Goal: Navigation & Orientation: Find specific page/section

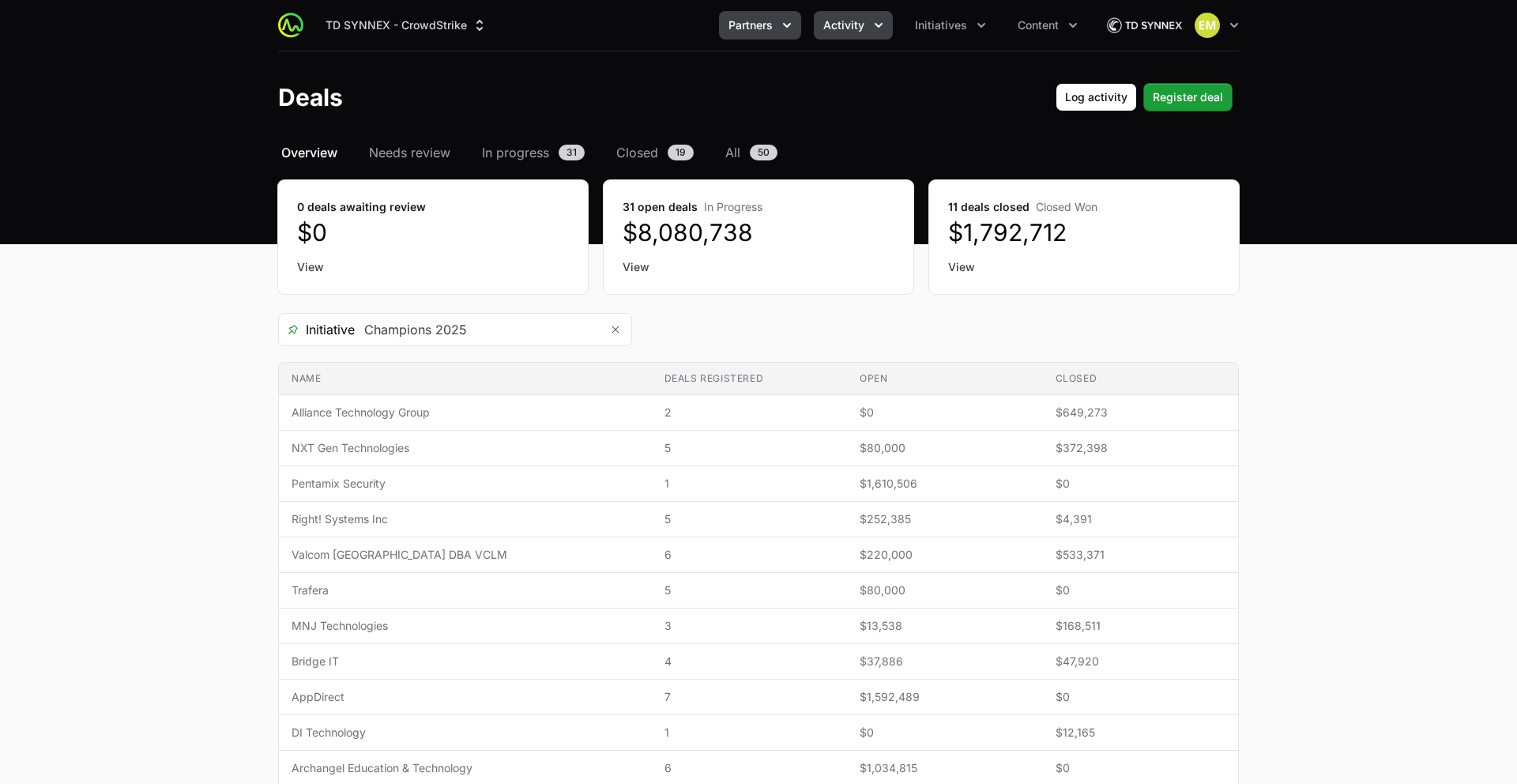
click at [772, 20] on span "Partners" at bounding box center [751, 25] width 45 height 16
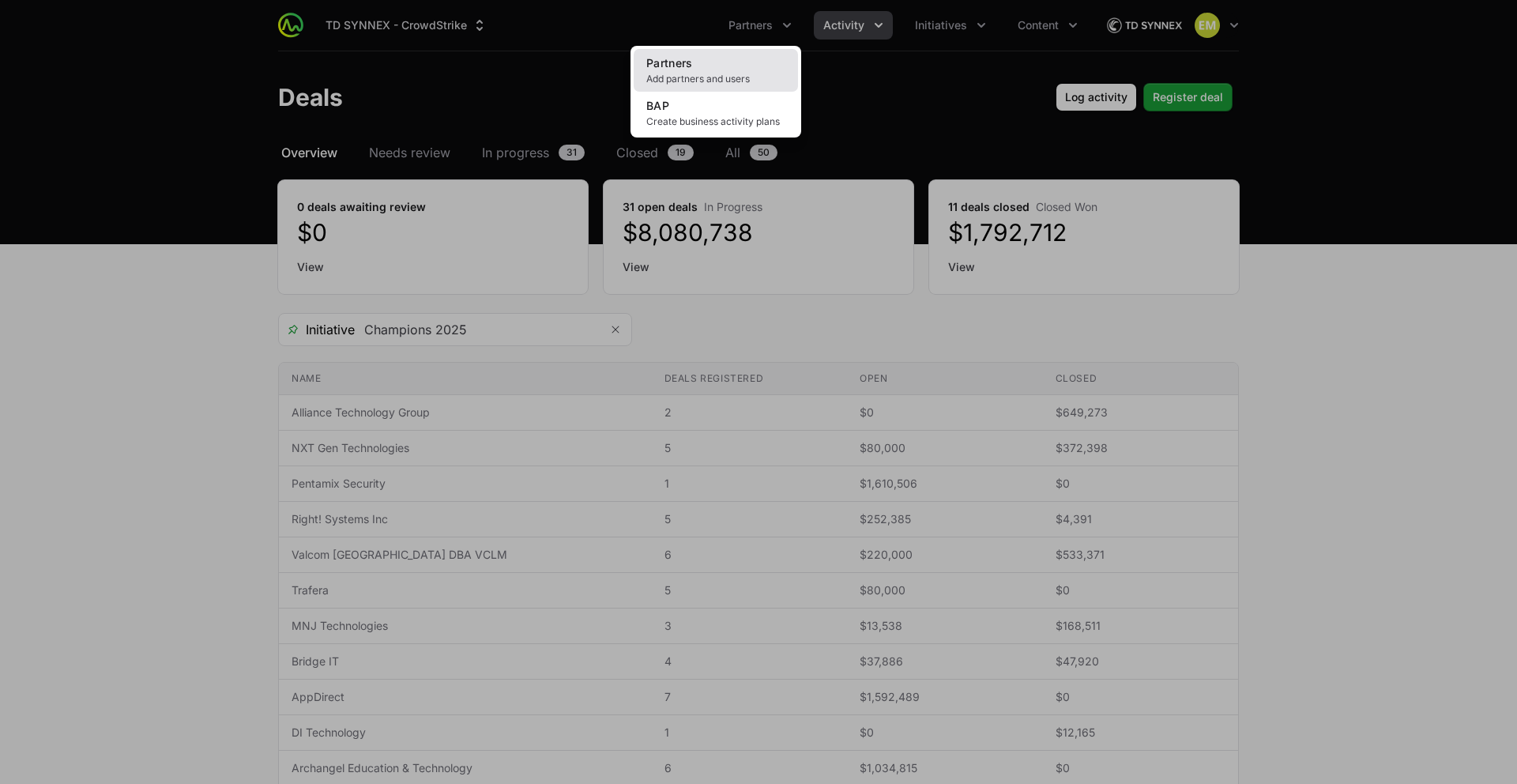
click at [708, 63] on link "Partners Add partners and users" at bounding box center [715, 71] width 165 height 43
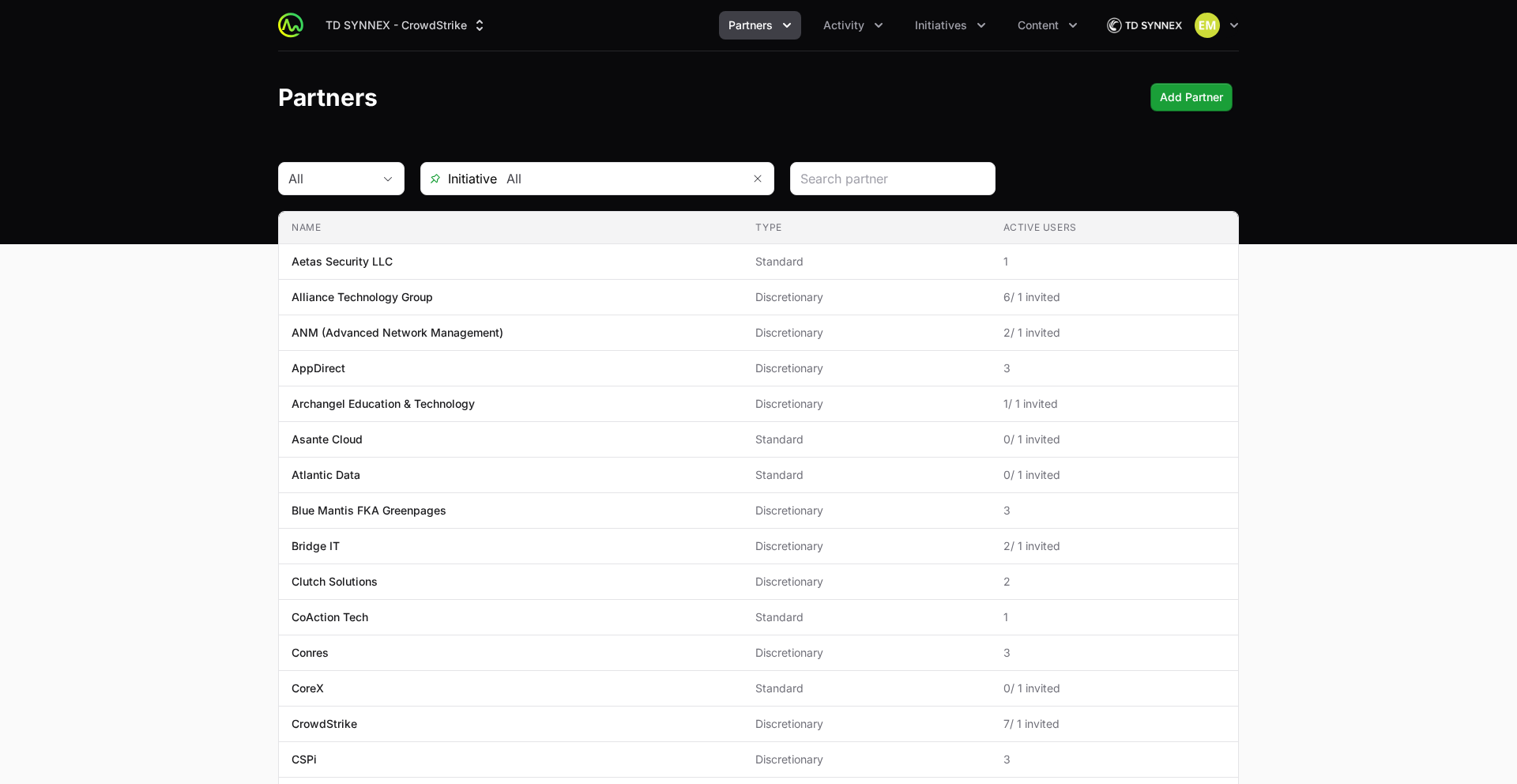
click at [1153, 30] on img at bounding box center [1144, 25] width 76 height 32
click at [1156, 26] on img at bounding box center [1144, 25] width 76 height 32
click at [1212, 25] on img "button" at bounding box center [1207, 25] width 25 height 25
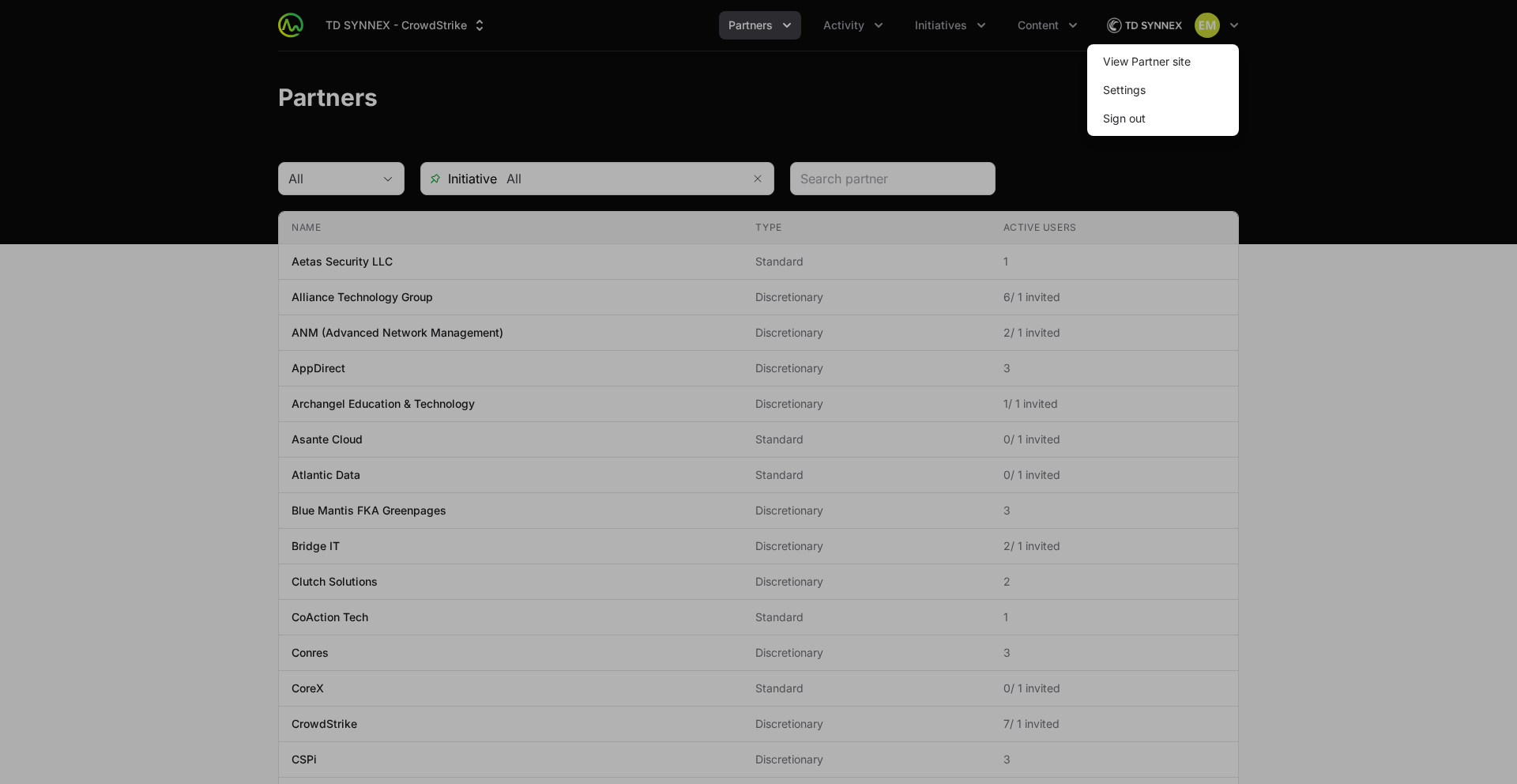
click at [753, 72] on div at bounding box center [758, 392] width 1517 height 784
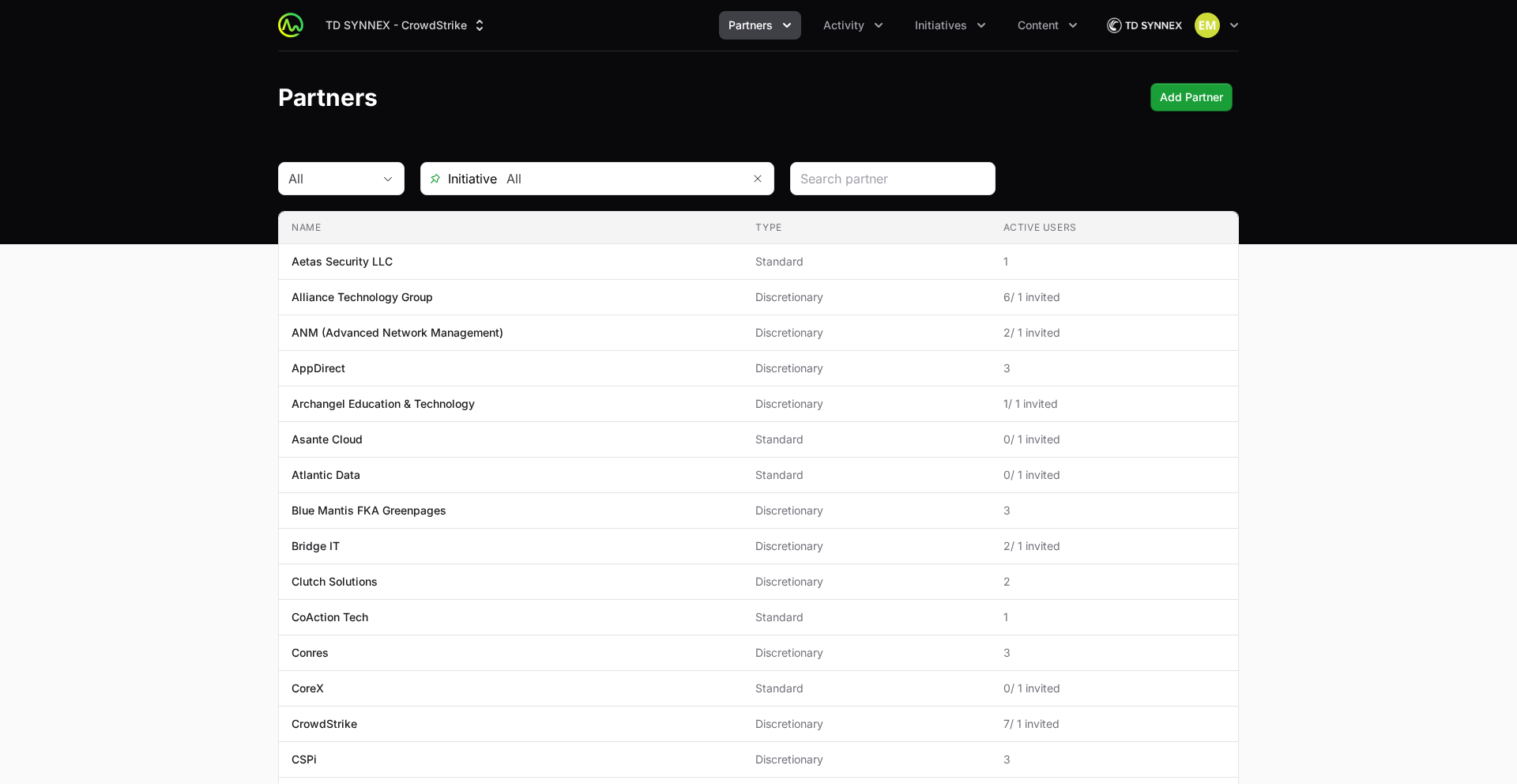
click at [1169, 27] on img at bounding box center [1144, 25] width 76 height 32
click at [1164, 27] on img at bounding box center [1144, 25] width 76 height 32
click at [1206, 26] on img "button" at bounding box center [1207, 25] width 25 height 25
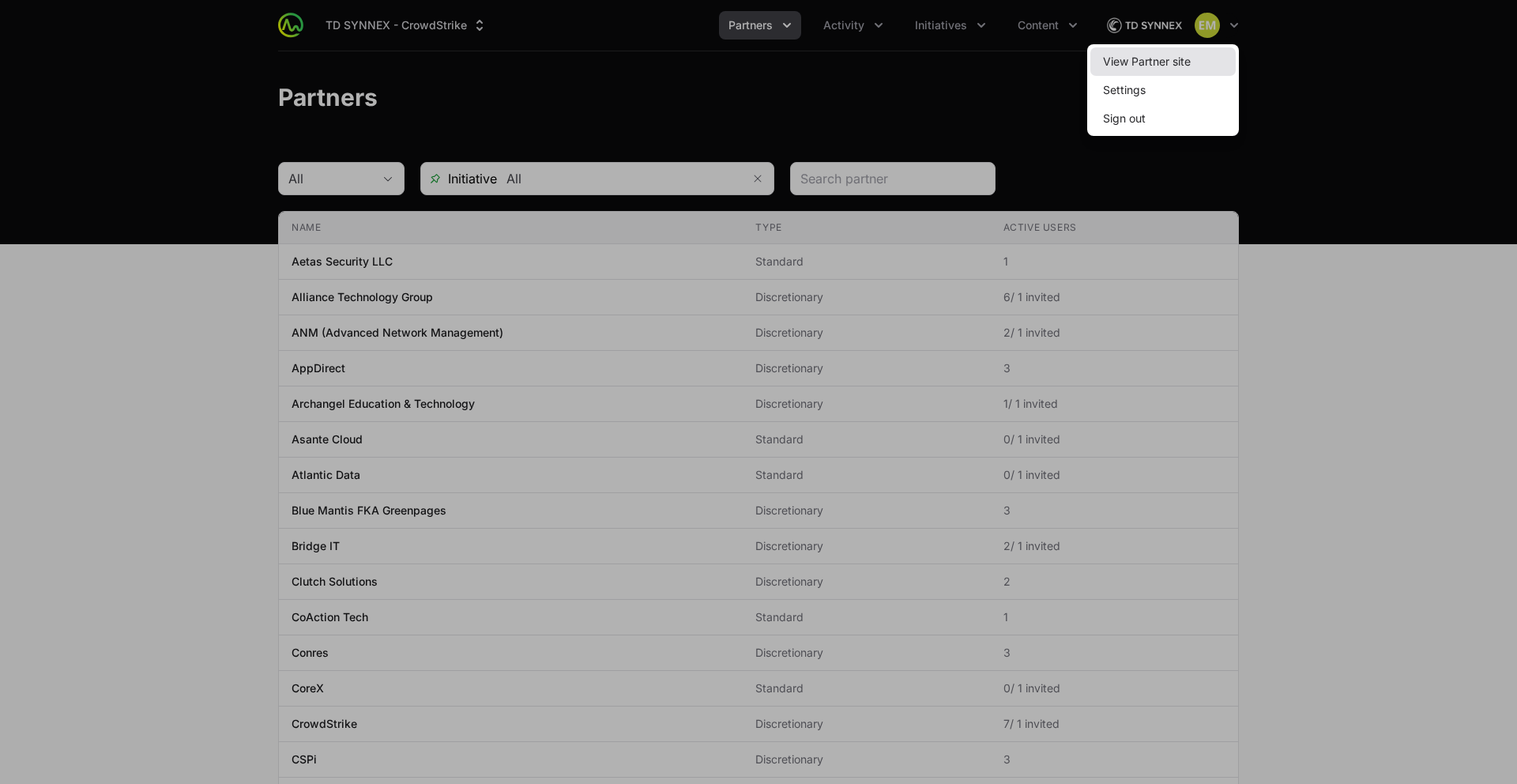
click at [1149, 61] on link "View Partner site" at bounding box center [1163, 61] width 145 height 29
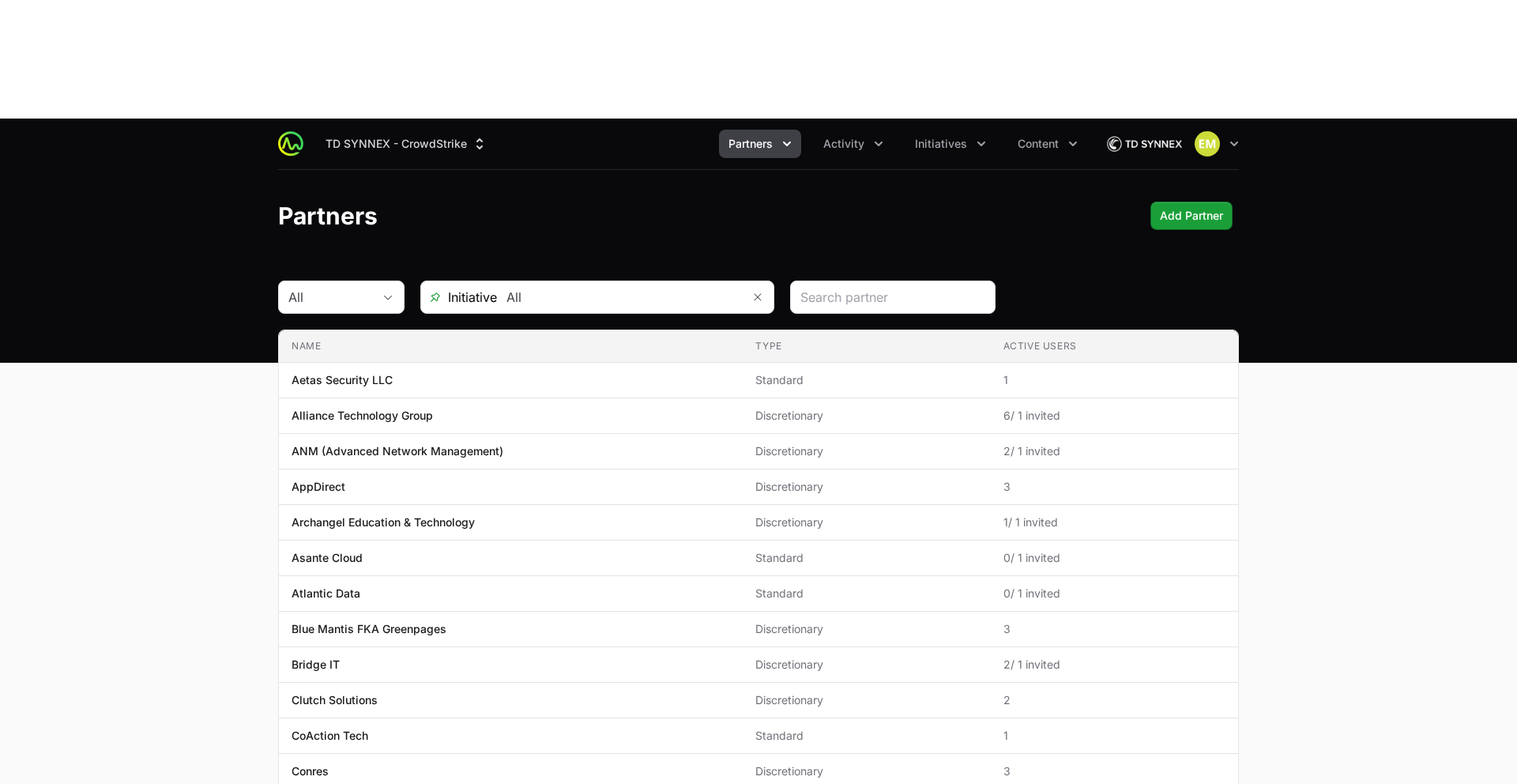
click at [375, 118] on div "TD SYNNEX - CrowdStrike Partners Activity Initiatives Content Open user menu Op…" at bounding box center [758, 143] width 961 height 50
click at [372, 129] on button "TD SYNNEX - CrowdStrike" at bounding box center [406, 143] width 181 height 29
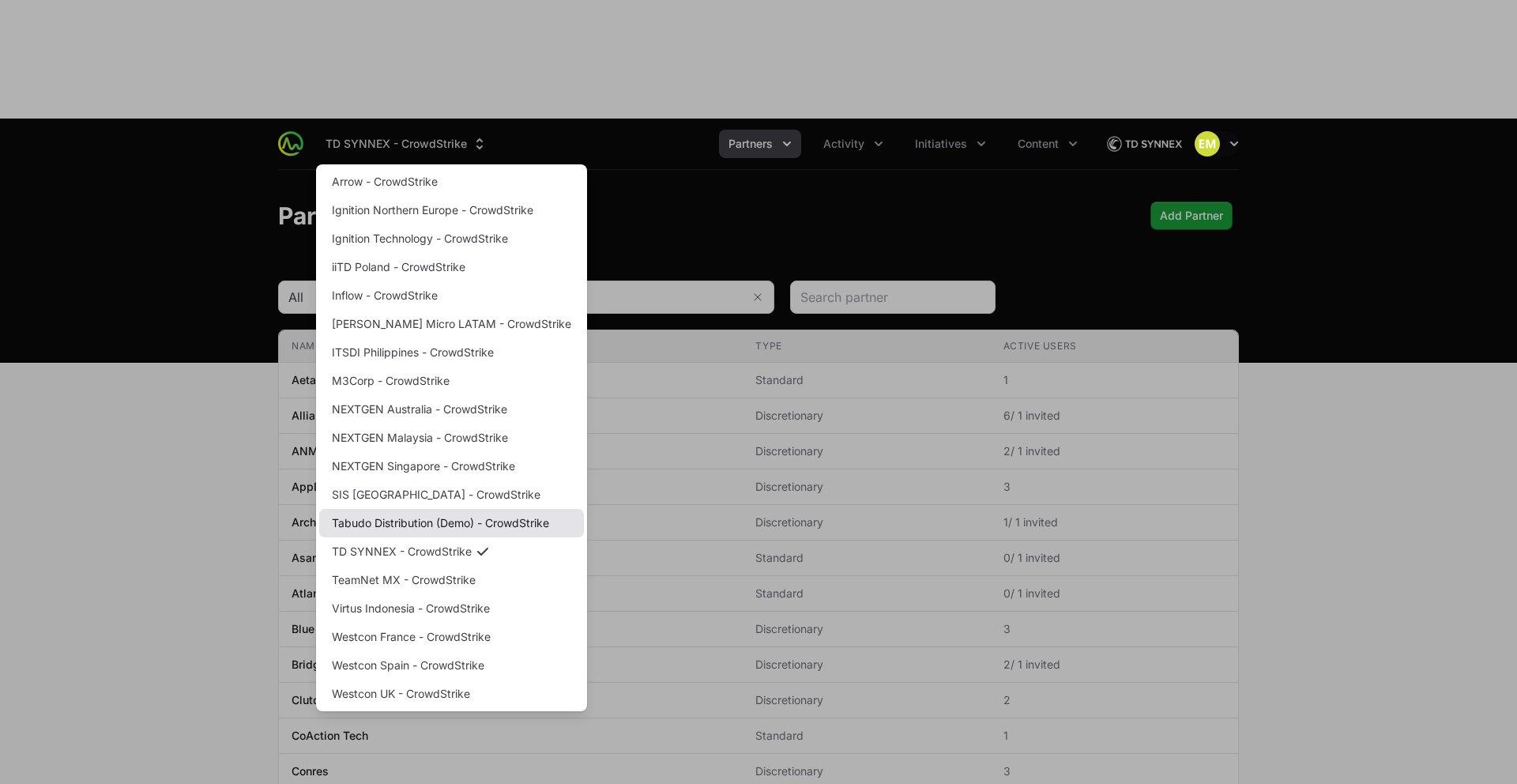
click at [425, 509] on link "Tabudo Distribution (Demo) - CrowdStrike" at bounding box center [451, 523] width 265 height 29
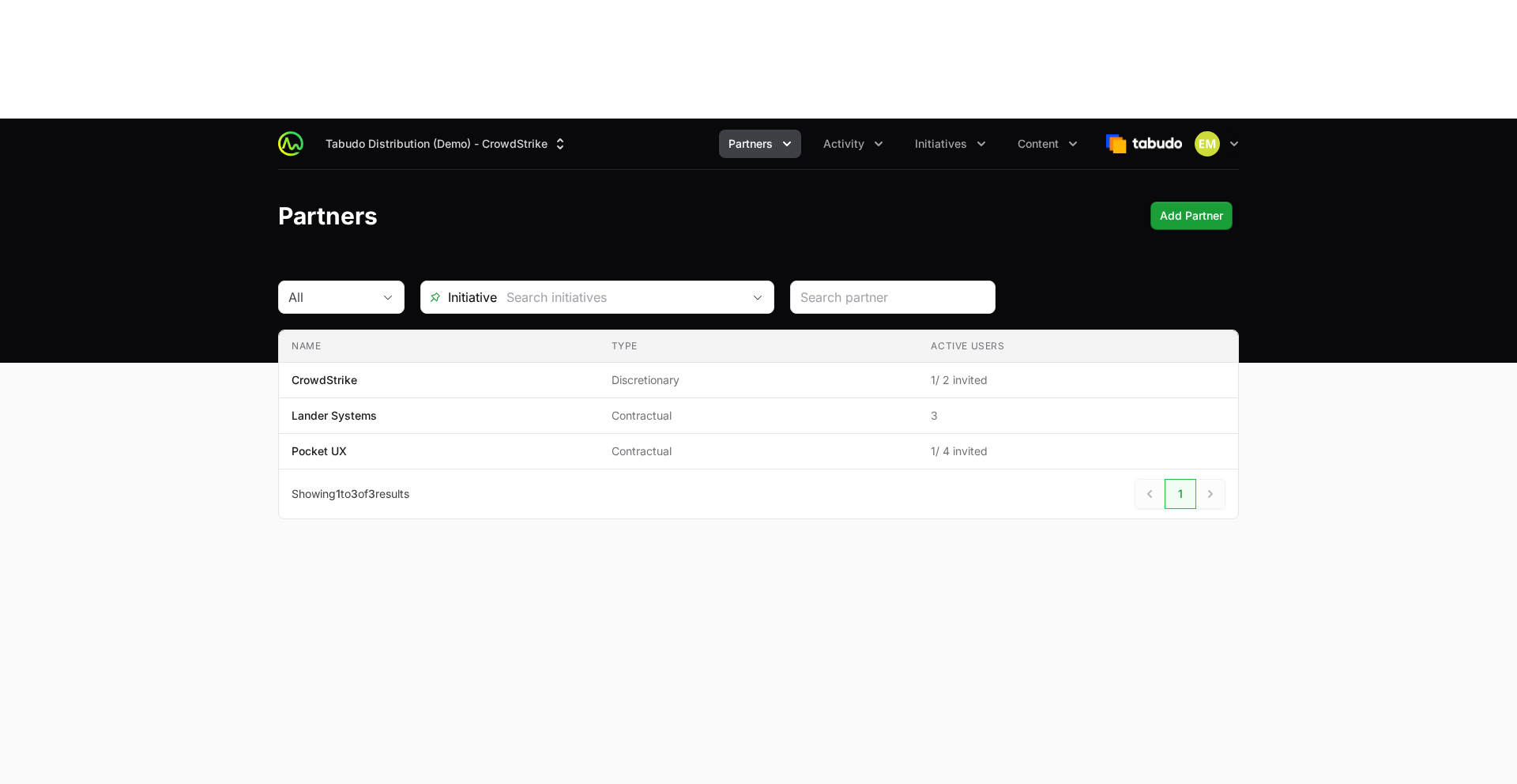
click at [1184, 128] on div "Open user menu" at bounding box center [1172, 144] width 133 height 32
click at [1176, 128] on img at bounding box center [1144, 144] width 76 height 32
click at [1214, 131] on img "button" at bounding box center [1207, 143] width 25 height 25
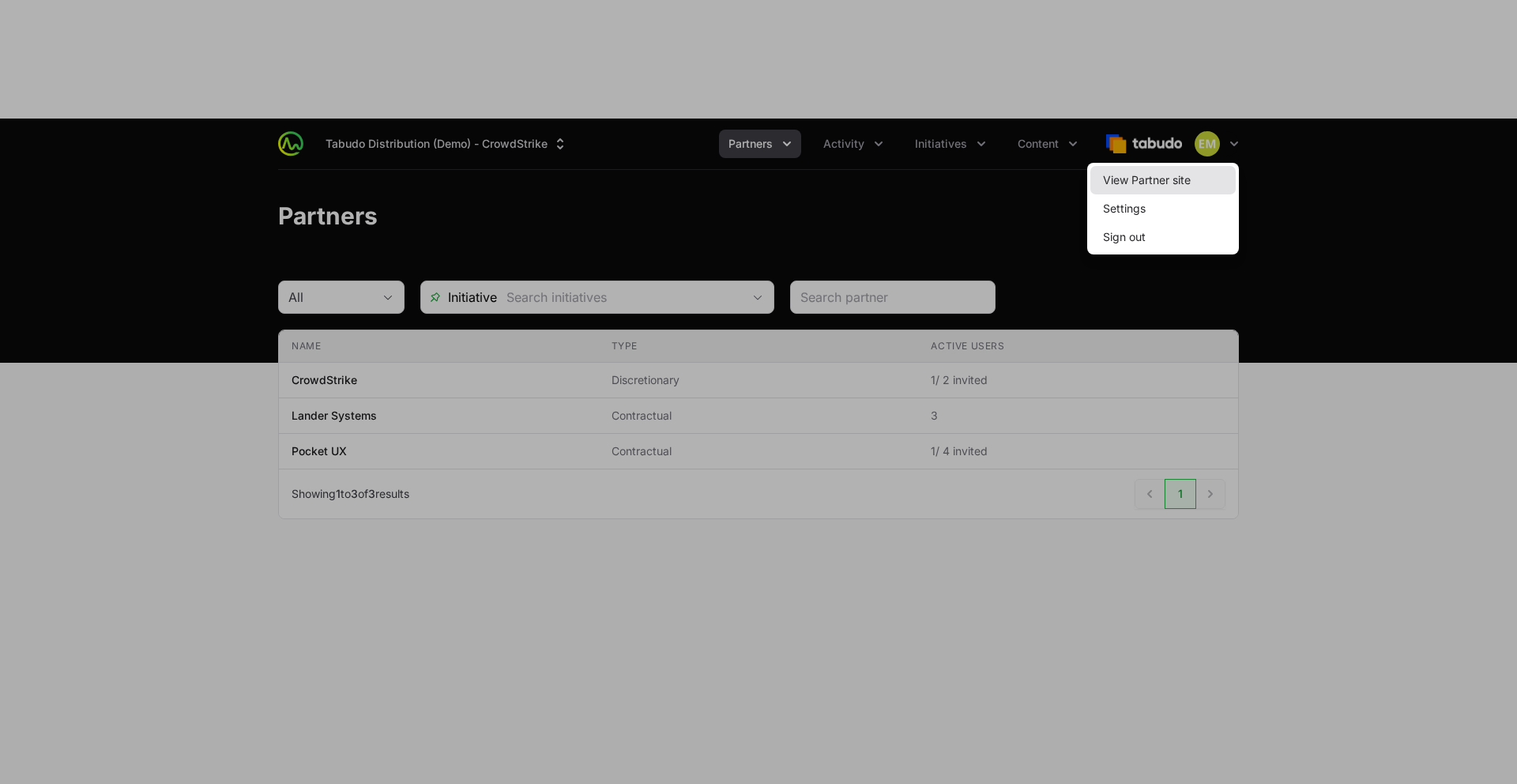
click at [1166, 166] on link "View Partner site" at bounding box center [1163, 179] width 145 height 29
